Goal: Transaction & Acquisition: Subscribe to service/newsletter

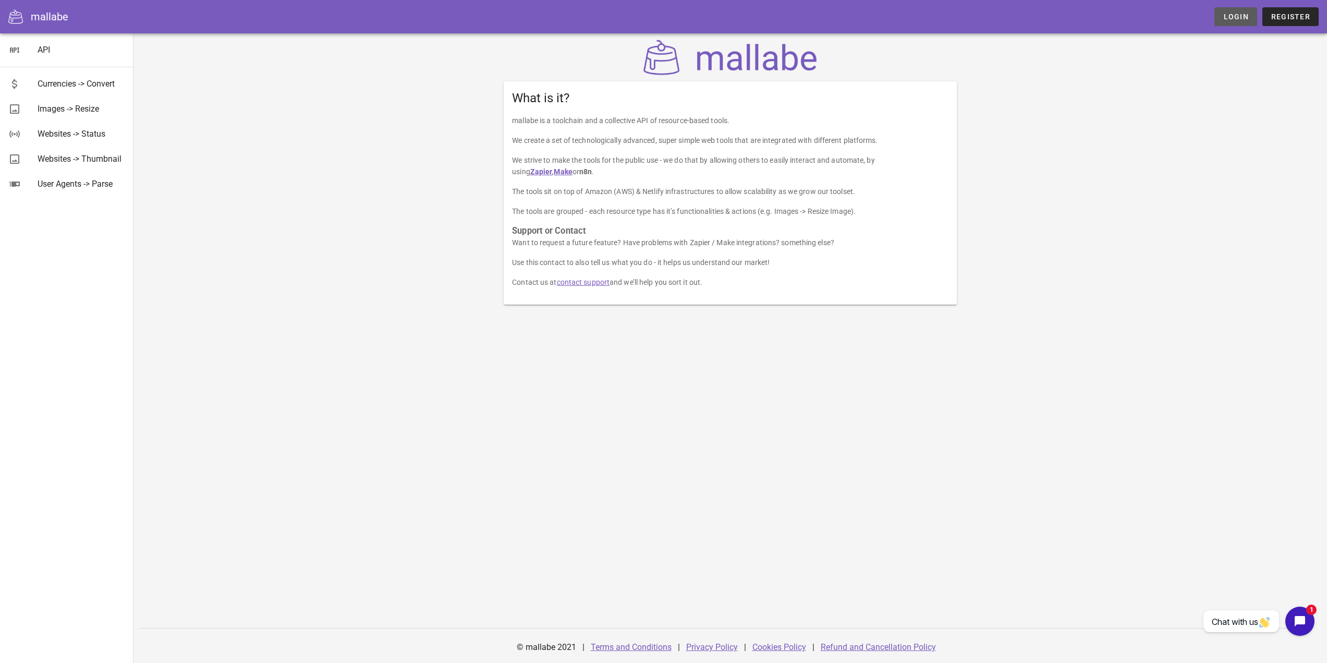
click at [1239, 18] on span "Login" at bounding box center [1236, 17] width 26 height 8
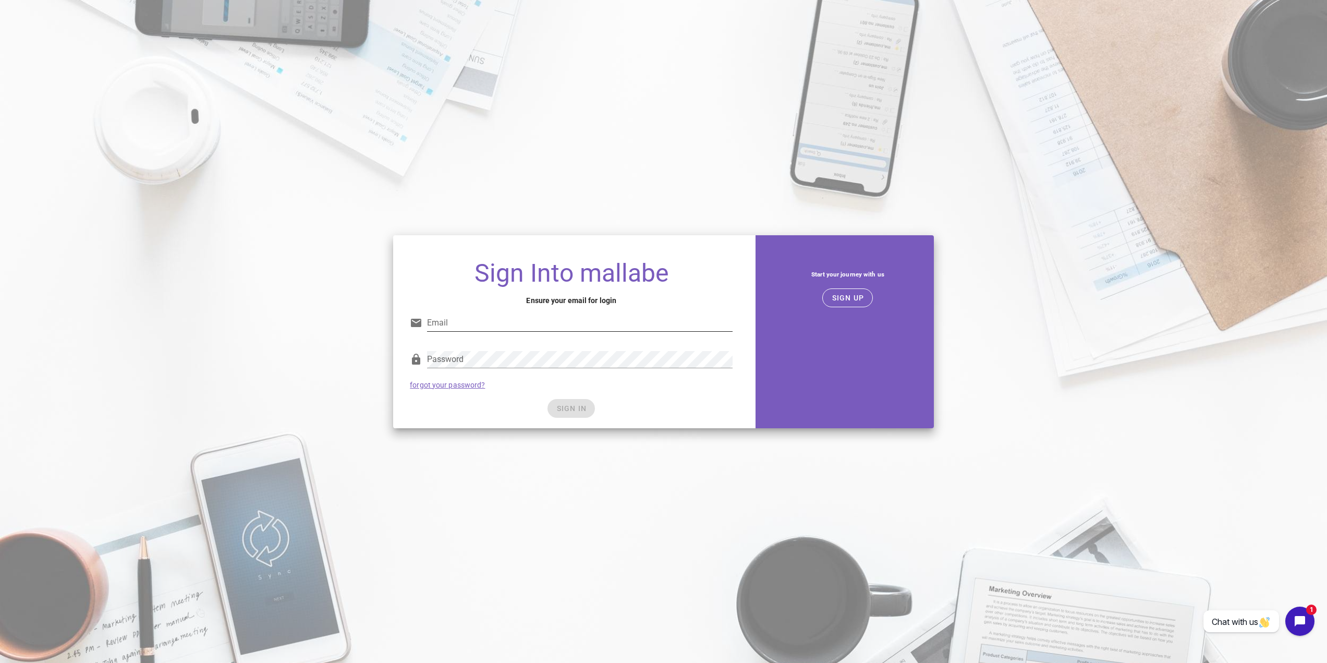
click at [455, 319] on input "Email" at bounding box center [579, 322] width 305 height 17
type input "info@sercle.com.au"
click at [506, 408] on div "SIGN IN" at bounding box center [571, 408] width 323 height 19
click at [568, 406] on span "SIGN IN" at bounding box center [571, 408] width 31 height 8
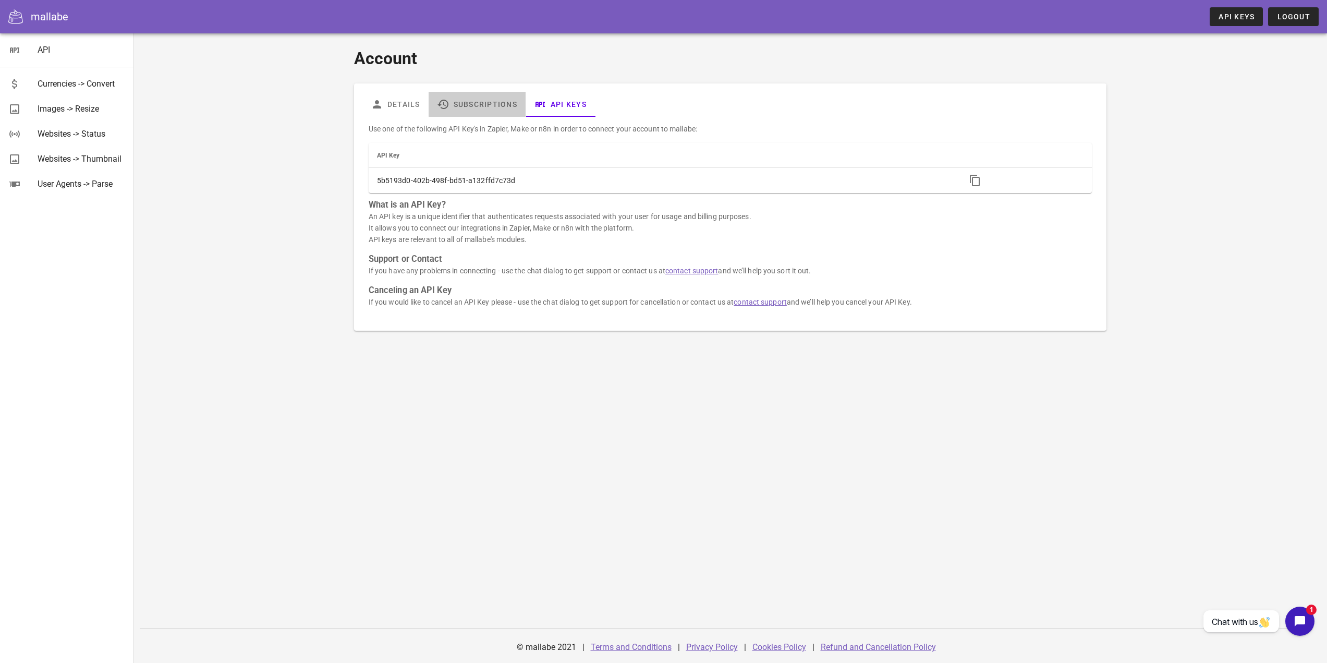
click at [457, 105] on link "Subscriptions" at bounding box center [477, 104] width 97 height 25
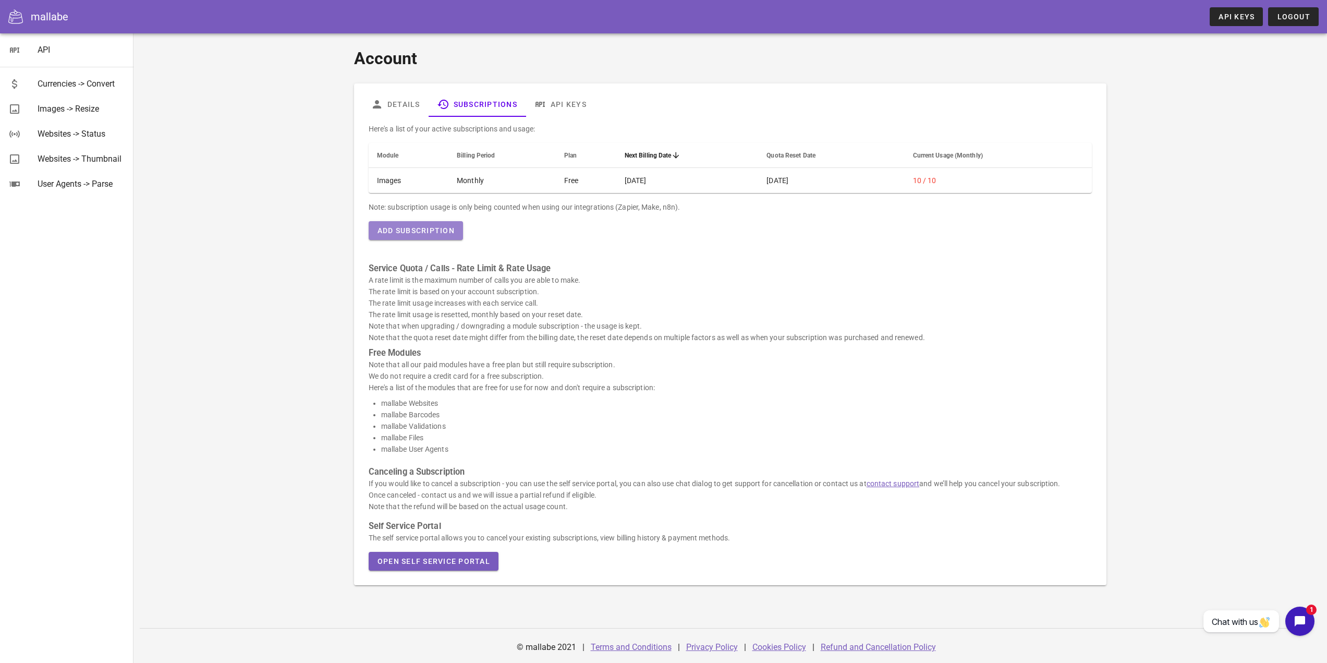
click at [441, 223] on button "Add Subscription" at bounding box center [416, 230] width 94 height 19
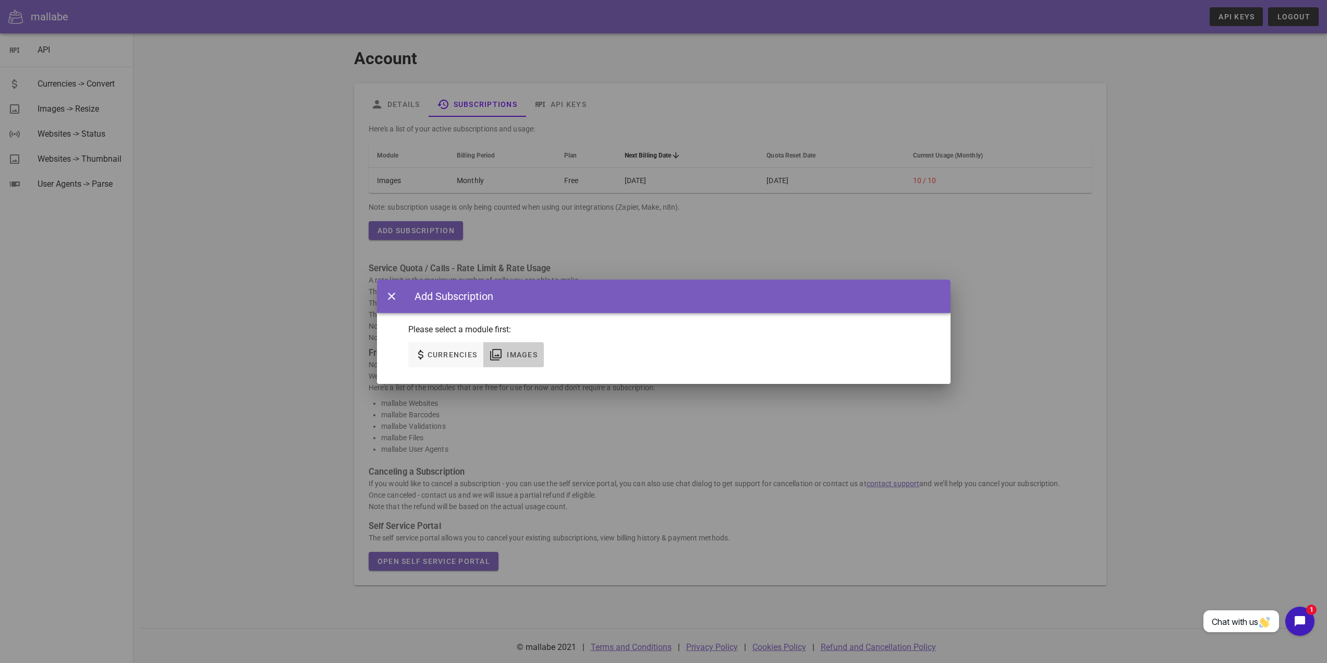
click at [520, 353] on span "Images" at bounding box center [521, 354] width 31 height 8
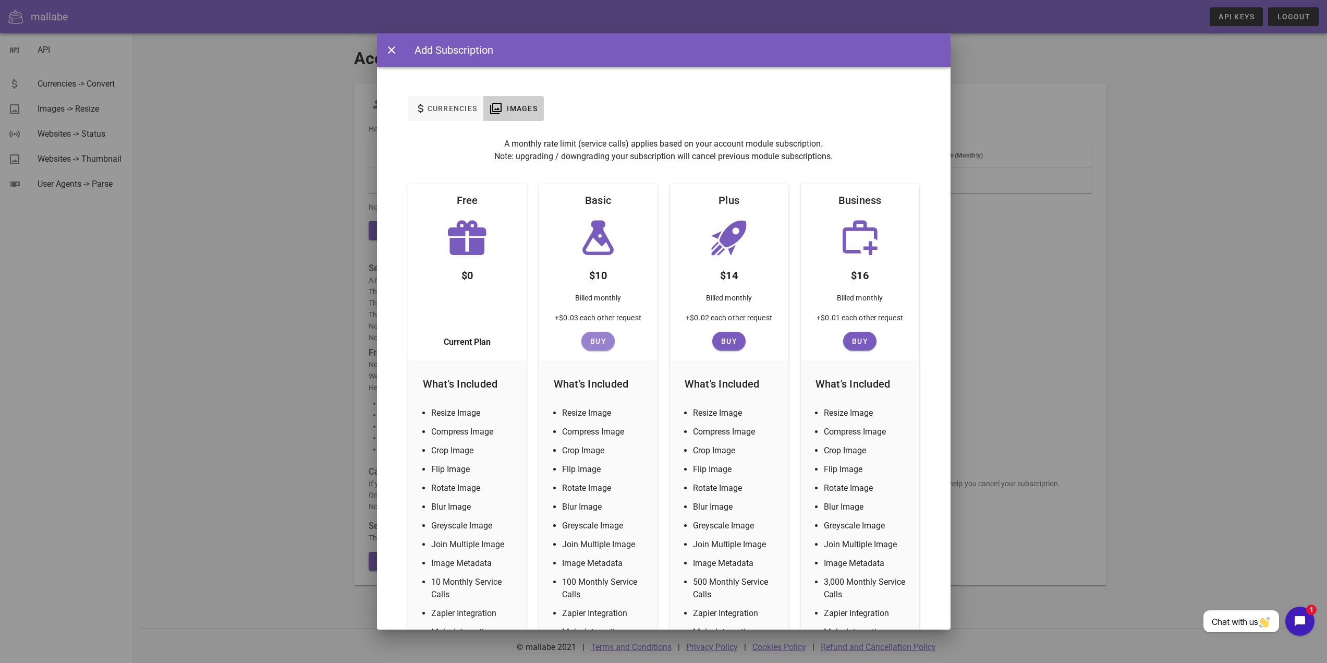
click at [595, 342] on span "Buy" at bounding box center [597, 341] width 25 height 8
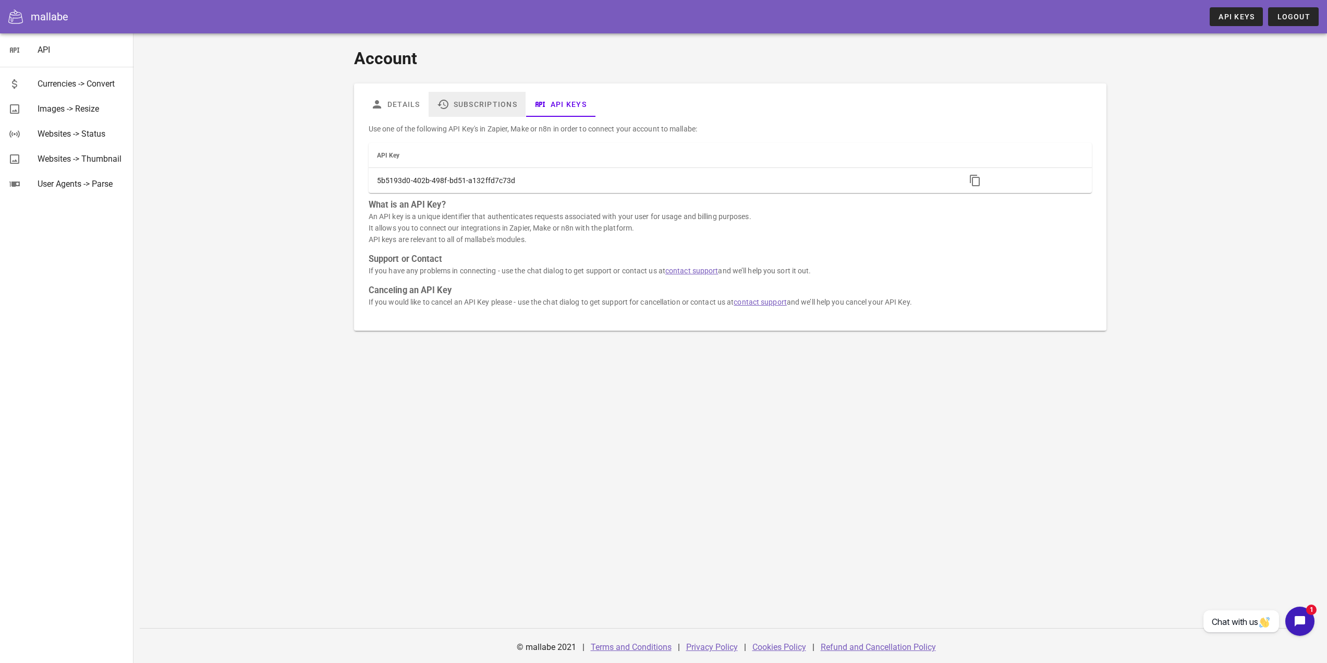
click at [488, 108] on link "Subscriptions" at bounding box center [477, 104] width 97 height 25
